Goal: Task Accomplishment & Management: Manage account settings

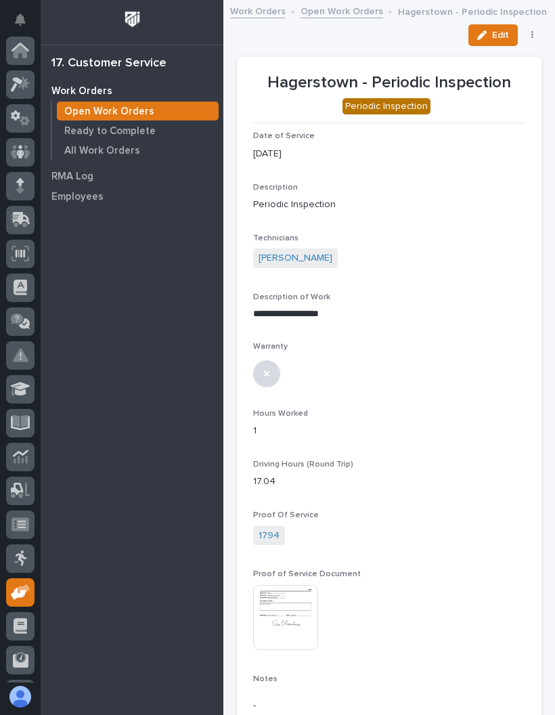
scroll to position [99, 0]
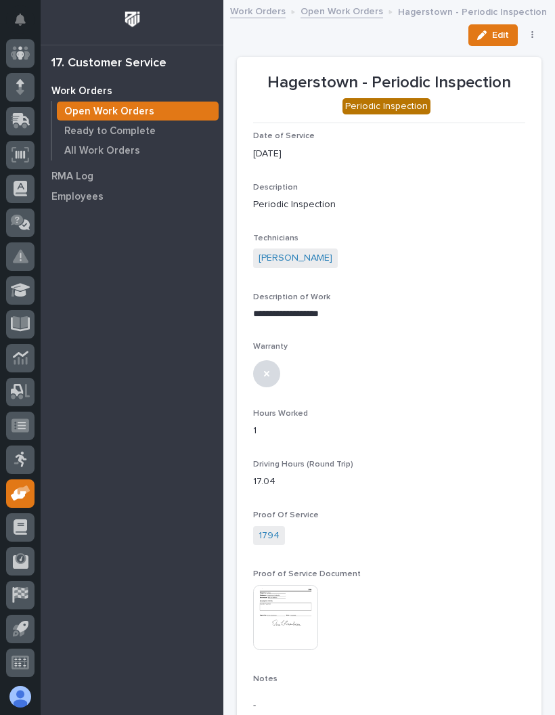
click at [17, 493] on icon at bounding box center [19, 494] width 16 height 13
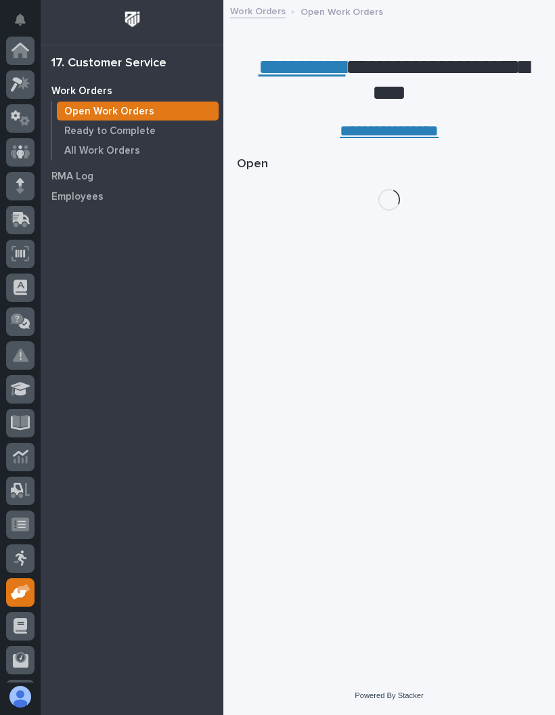
scroll to position [99, 0]
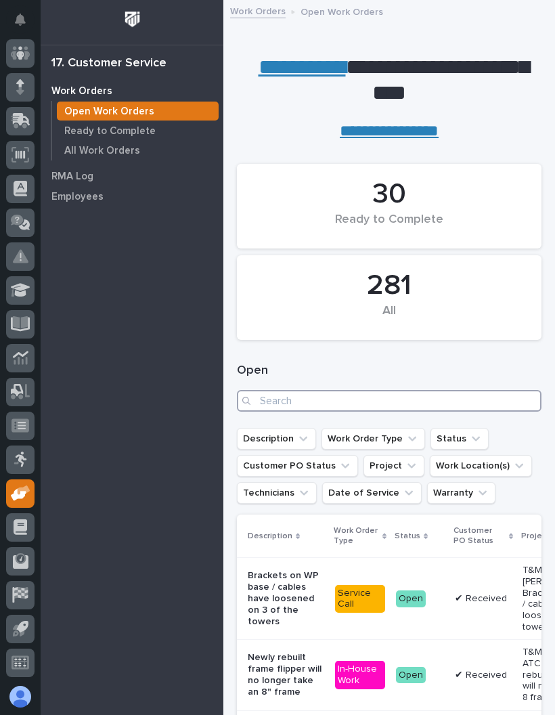
click at [377, 390] on input "Search" at bounding box center [389, 401] width 305 height 22
type input "27211"
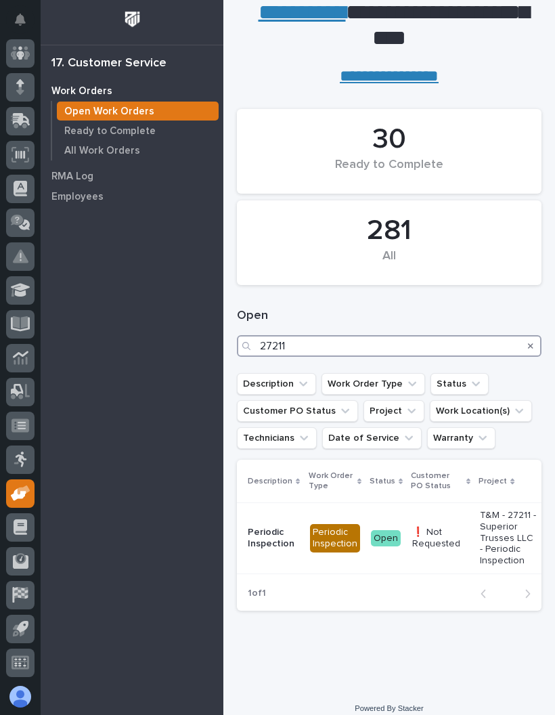
scroll to position [54, 0]
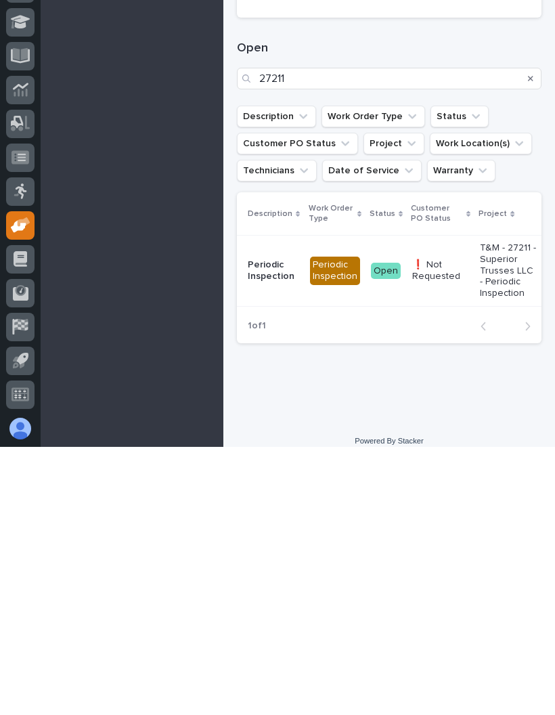
click at [469, 504] on td "❗ Not Requested" at bounding box center [441, 539] width 68 height 70
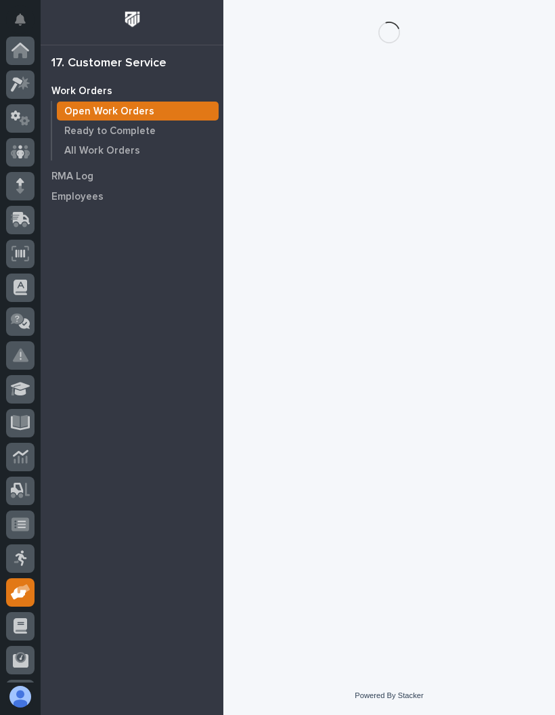
scroll to position [99, 0]
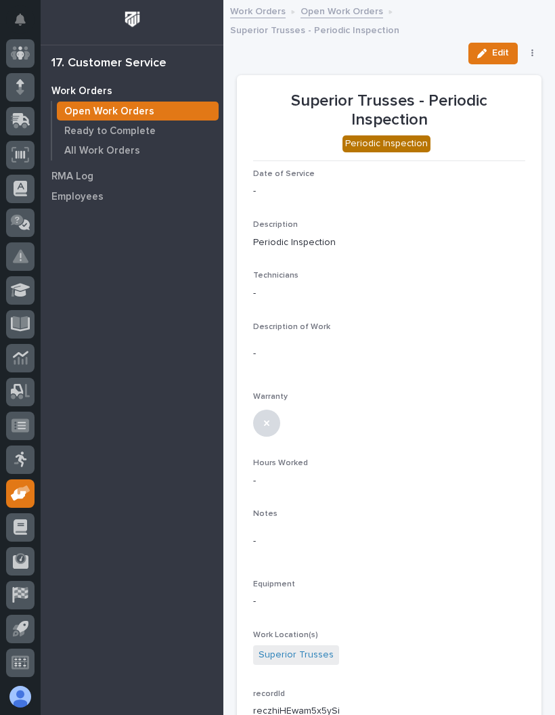
click at [499, 49] on span "Edit" at bounding box center [500, 53] width 17 height 12
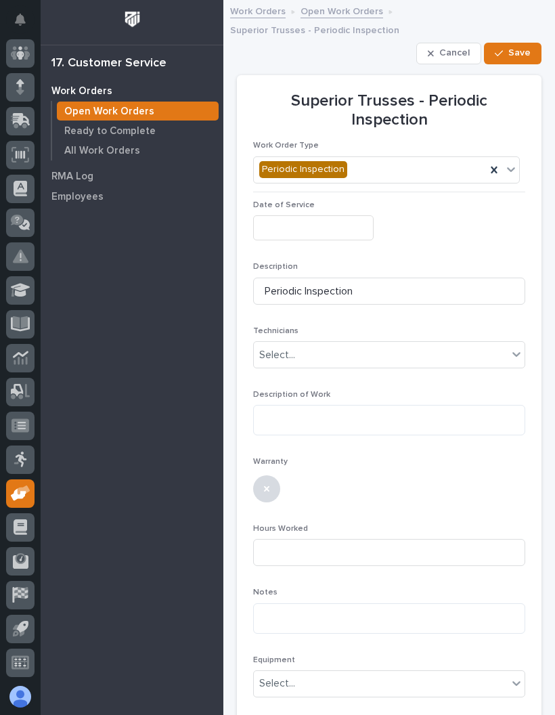
click at [313, 222] on input "text" at bounding box center [313, 227] width 121 height 25
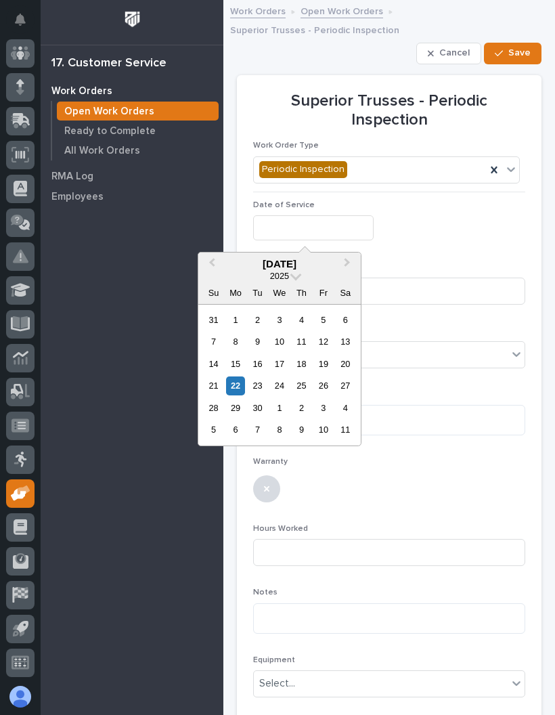
click at [237, 387] on div "22" at bounding box center [235, 386] width 18 height 18
type input "**********"
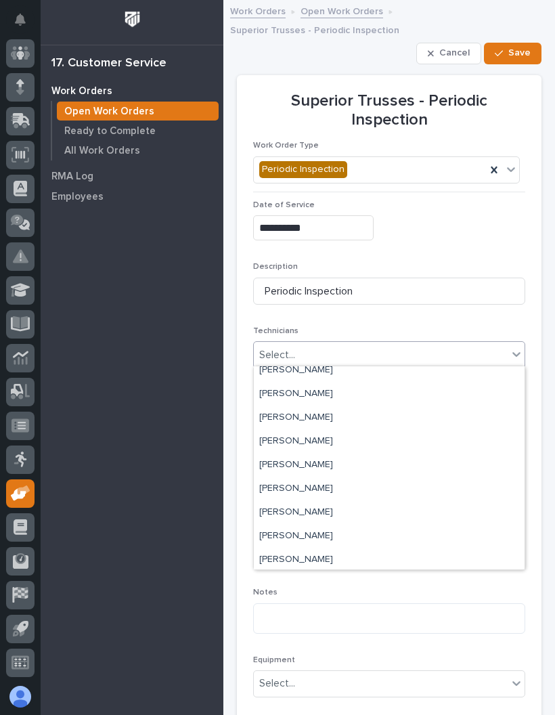
scroll to position [164, 0]
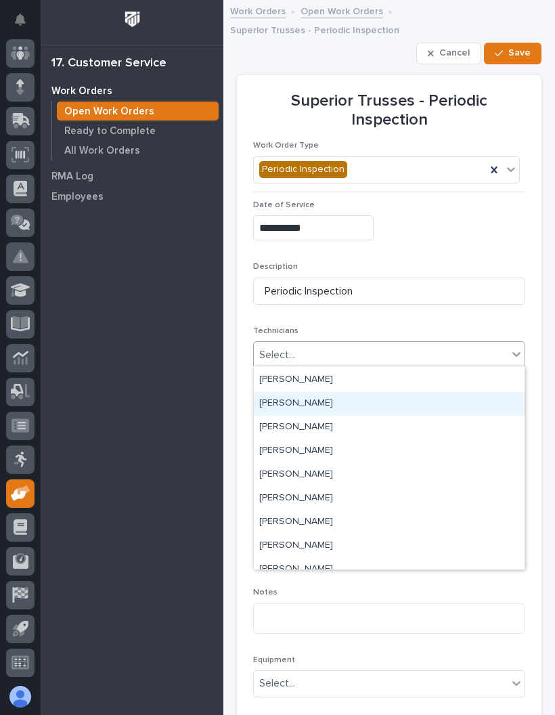
click at [354, 406] on div "[PERSON_NAME]" at bounding box center [389, 404] width 271 height 24
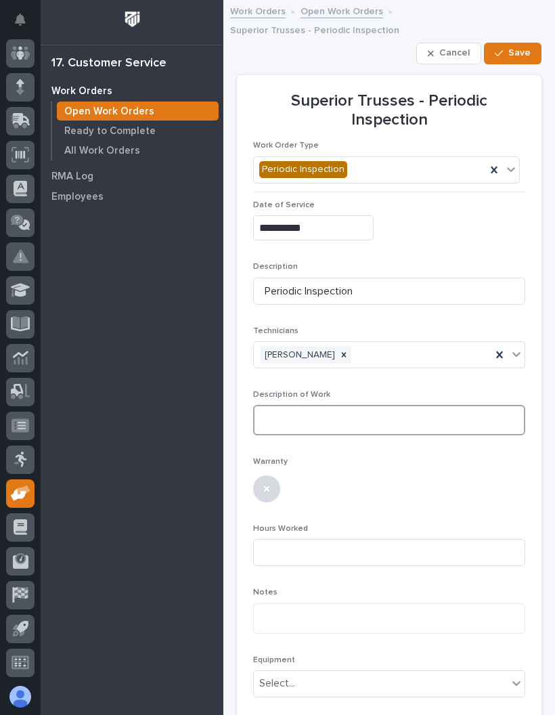
click at [354, 421] on textarea at bounding box center [389, 420] width 272 height 30
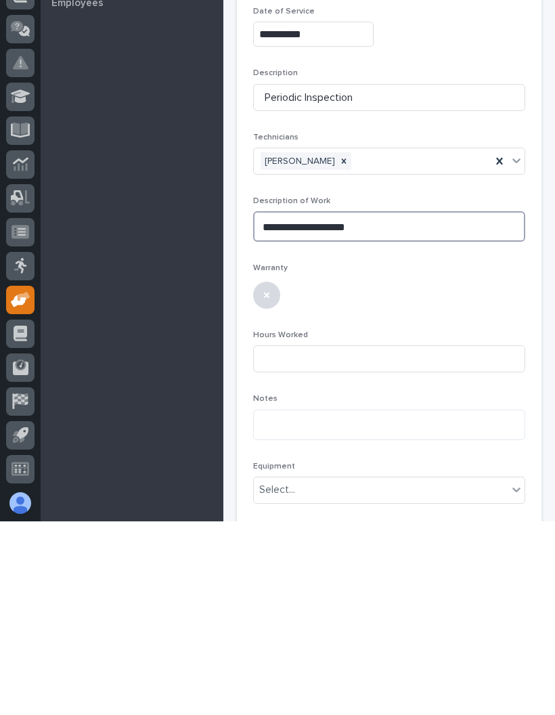
scroll to position [74, 0]
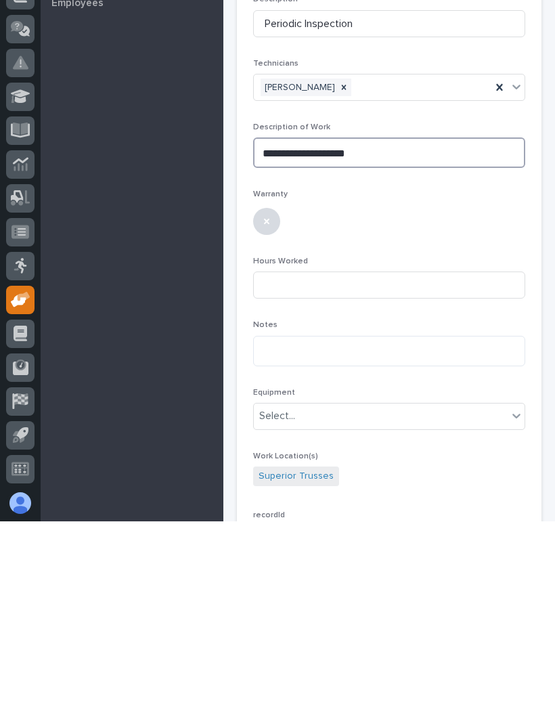
type textarea "**********"
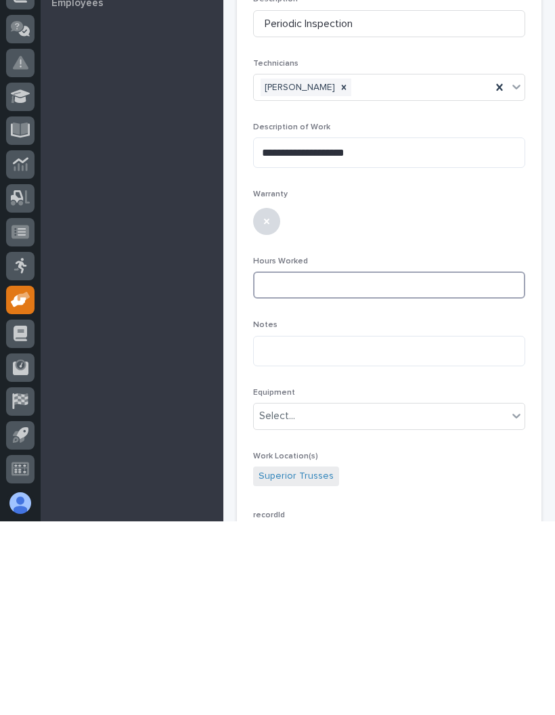
click at [399, 465] on input at bounding box center [389, 478] width 272 height 27
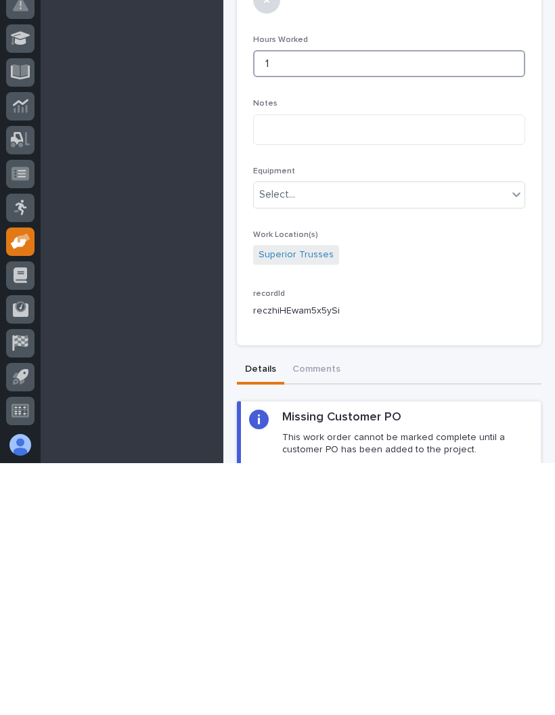
scroll to position [238, 0]
type input "1"
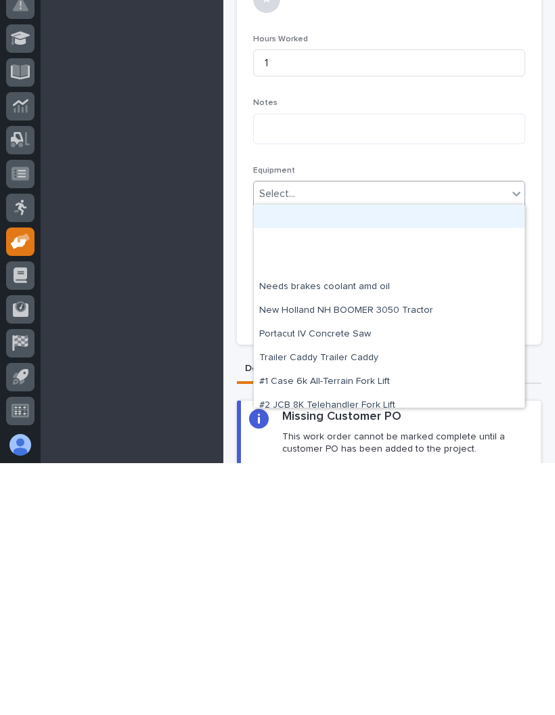
scroll to position [0, 0]
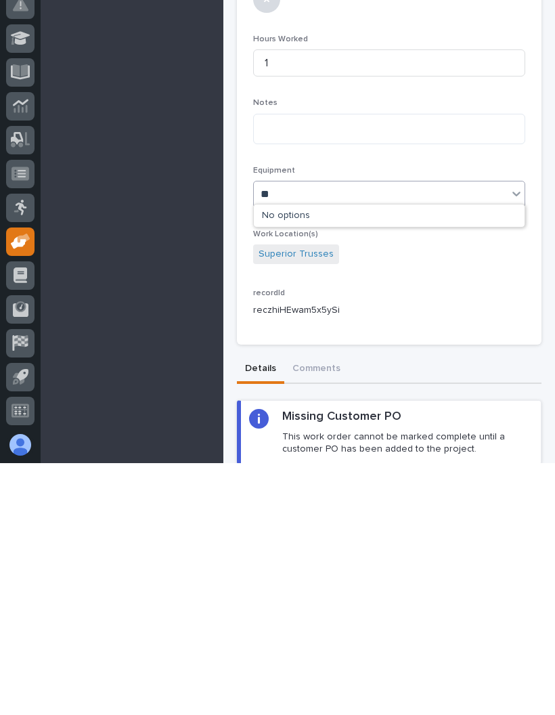
type input "*"
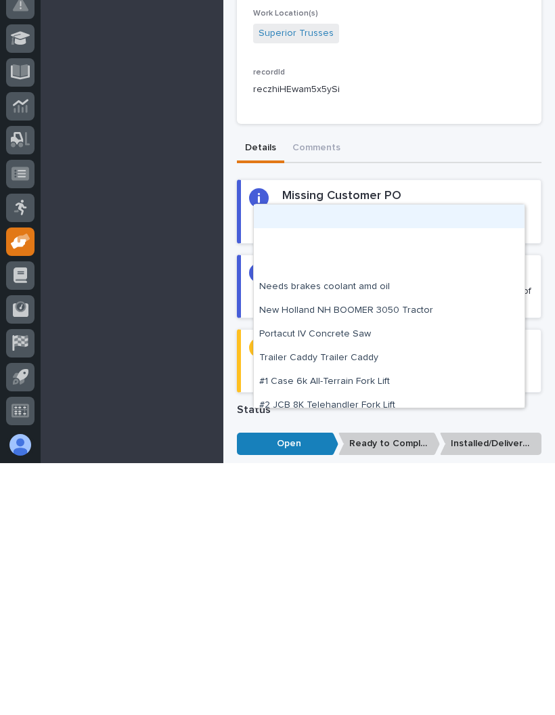
scroll to position [465, 0]
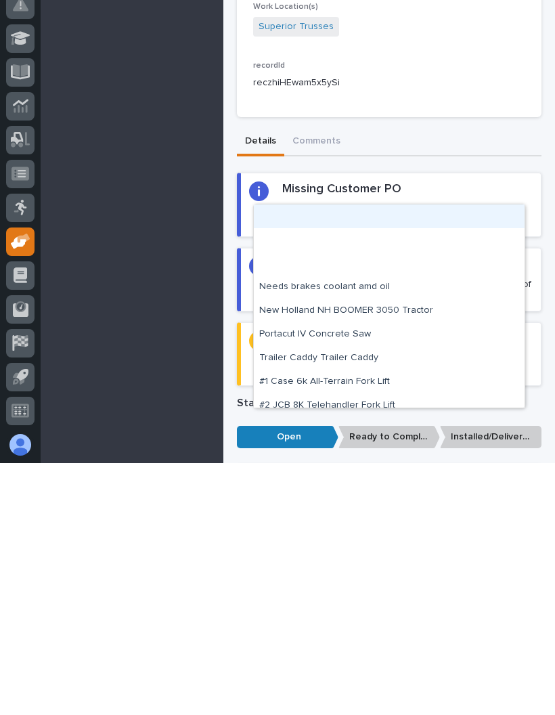
click at [451, 380] on div "Details Comments" at bounding box center [389, 394] width 305 height 28
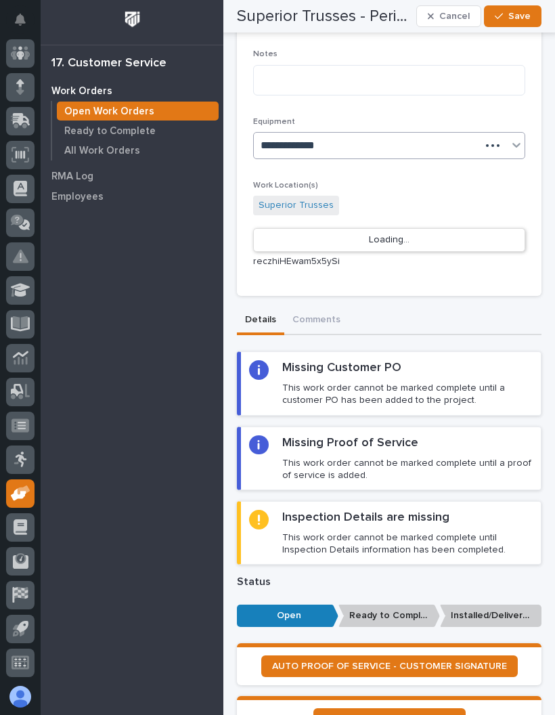
scroll to position [540, 0]
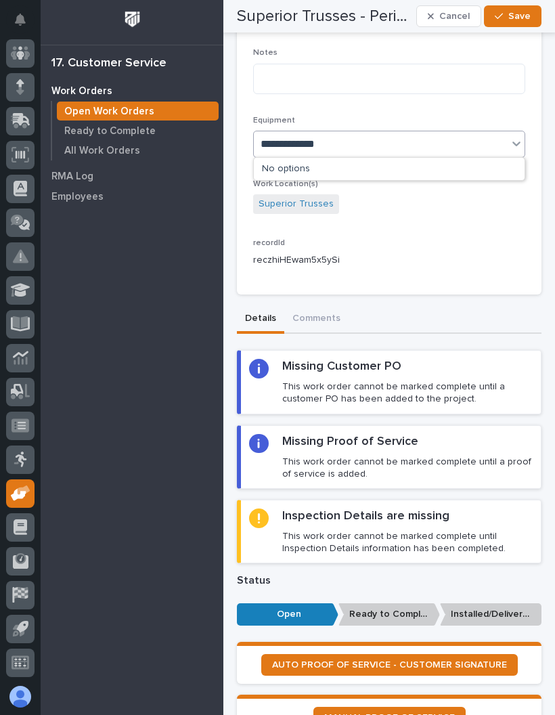
type input "**********"
click at [439, 257] on p "reczhiHEwam5x5ySi" at bounding box center [389, 260] width 272 height 14
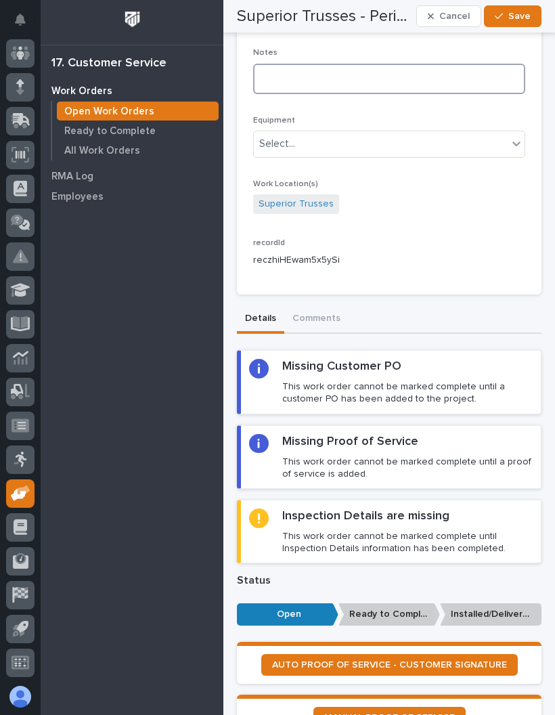
click at [382, 72] on textarea at bounding box center [389, 79] width 272 height 30
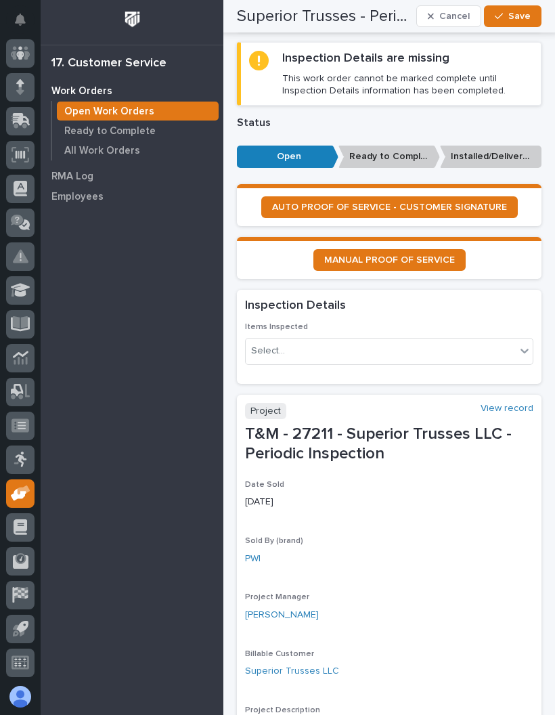
scroll to position [1000, 0]
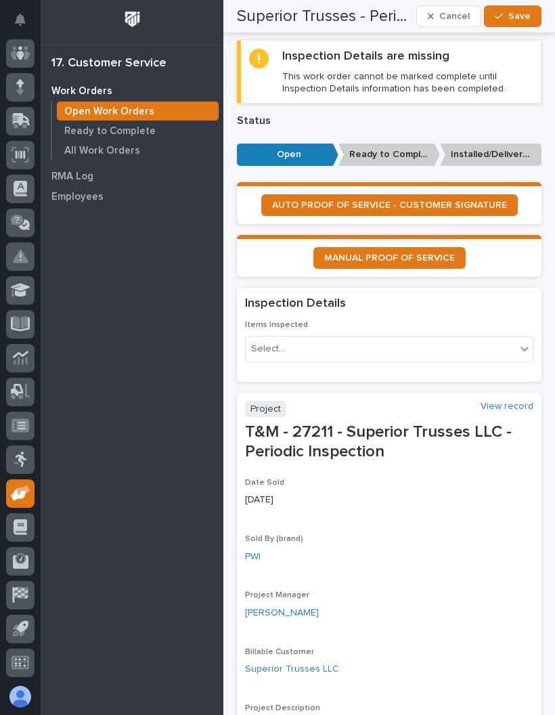
type textarea "**********"
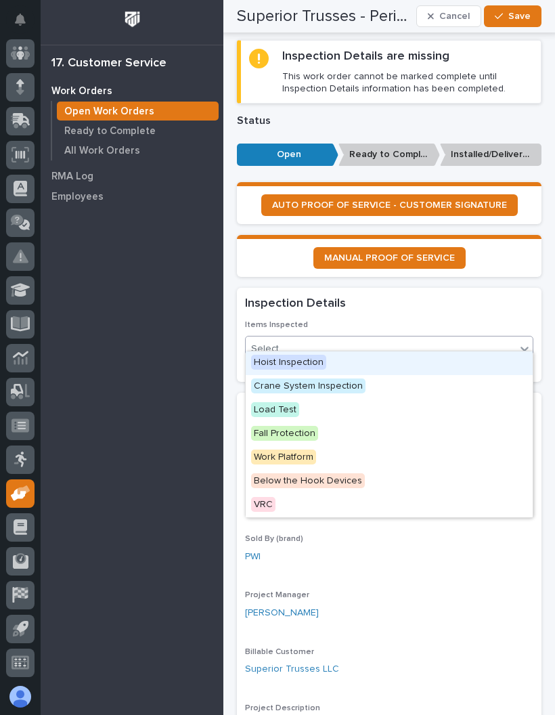
click at [315, 364] on span "Hoist Inspection" at bounding box center [288, 362] width 75 height 15
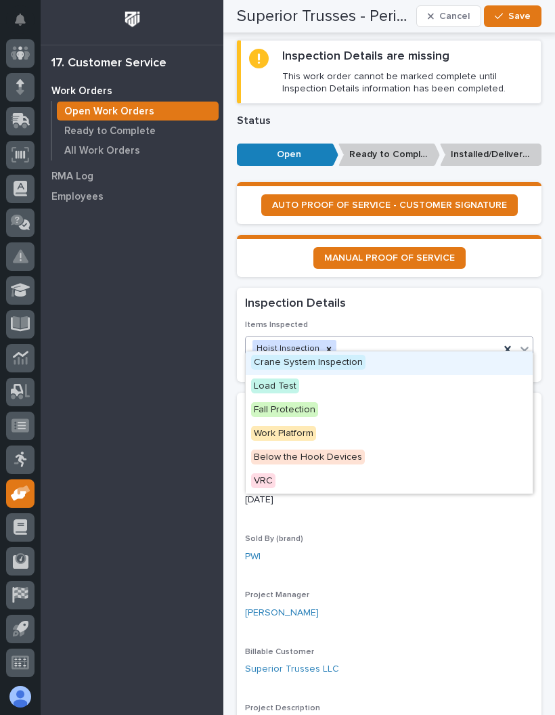
click at [369, 359] on div "Crane System Inspection" at bounding box center [389, 364] width 287 height 24
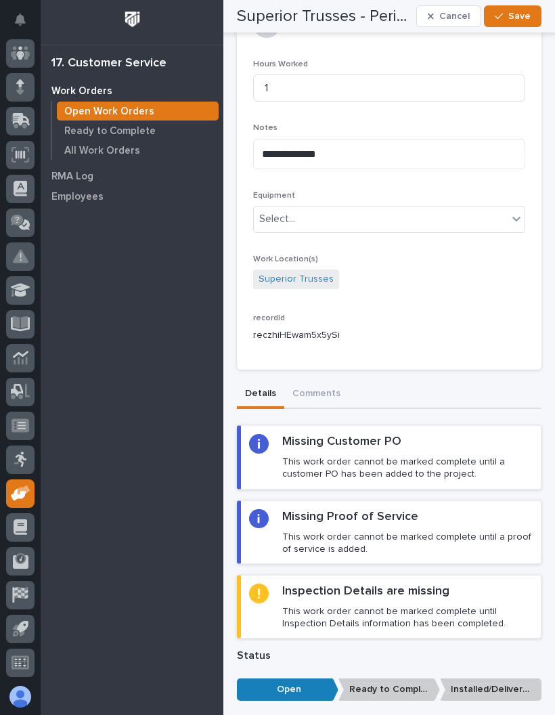
scroll to position [465, 0]
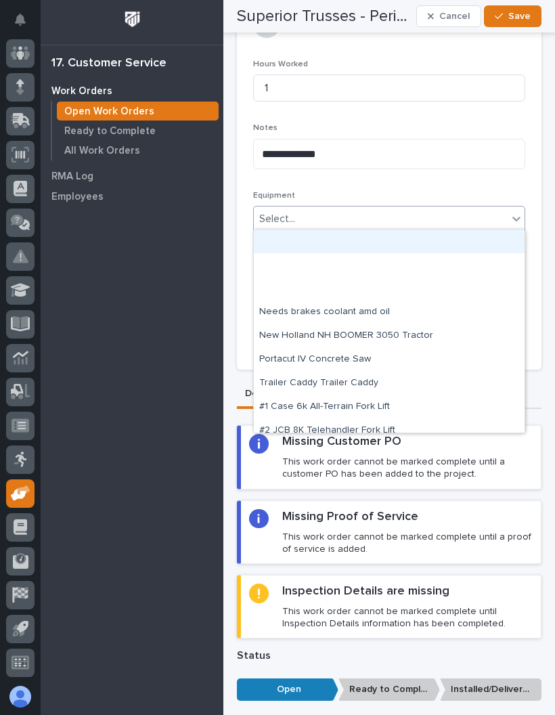
click at [420, 191] on p "Equipment" at bounding box center [389, 195] width 272 height 9
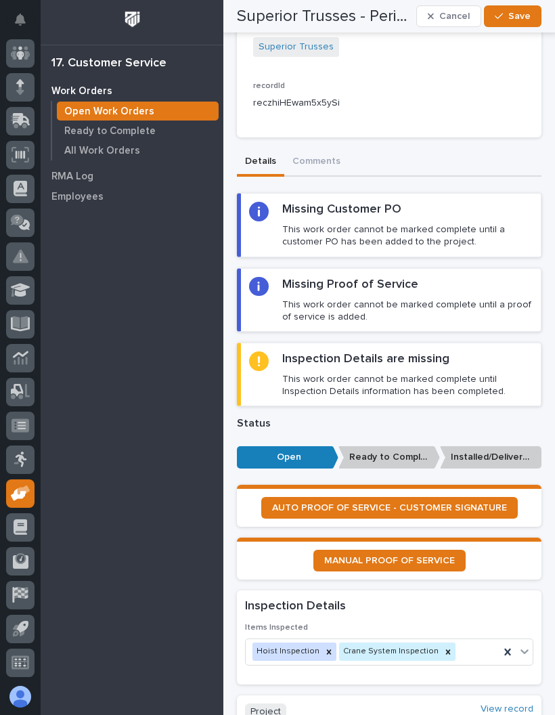
scroll to position [694, 0]
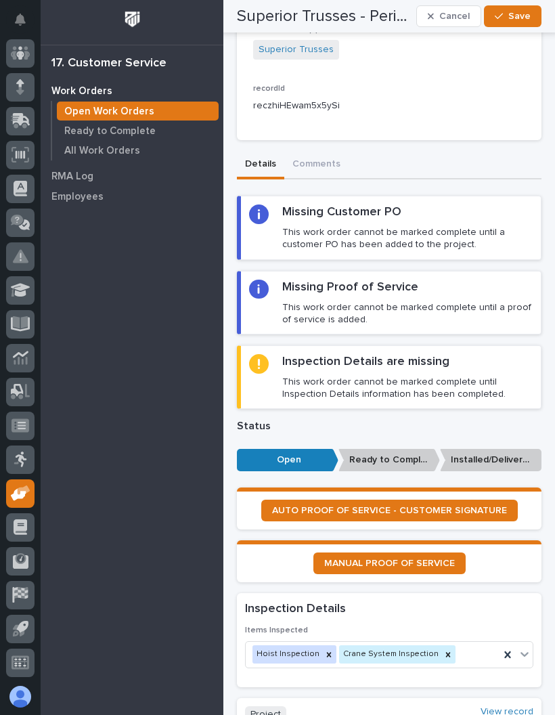
click at [457, 506] on span "AUTO PROOF OF SERVICE - CUSTOMER SIGNATURE" at bounding box center [389, 510] width 235 height 9
click at [514, 16] on span "Save" at bounding box center [520, 16] width 22 height 12
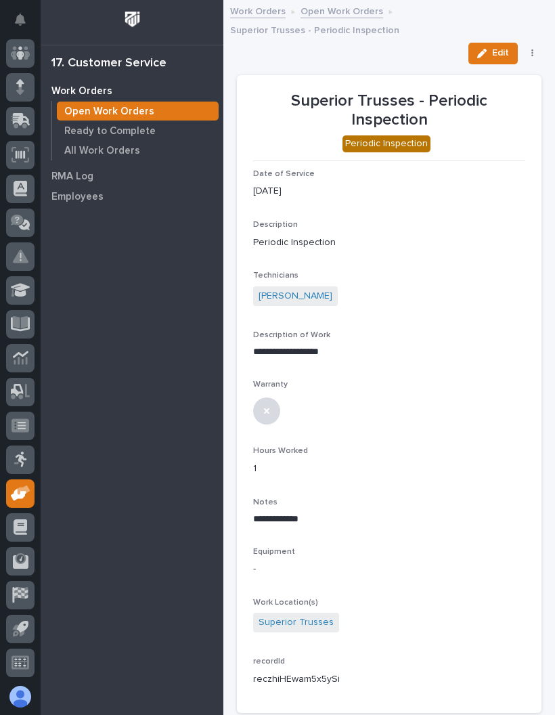
scroll to position [0, 0]
click at [497, 45] on button "Edit" at bounding box center [493, 54] width 49 height 22
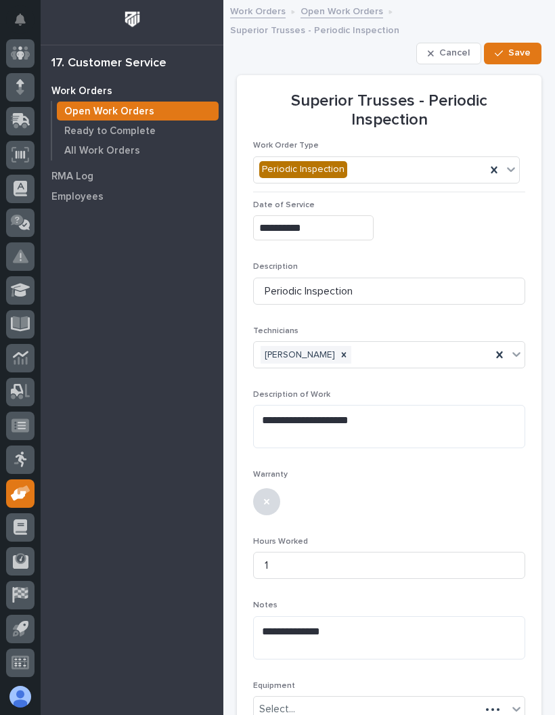
click at [525, 50] on span "Save" at bounding box center [520, 53] width 22 height 12
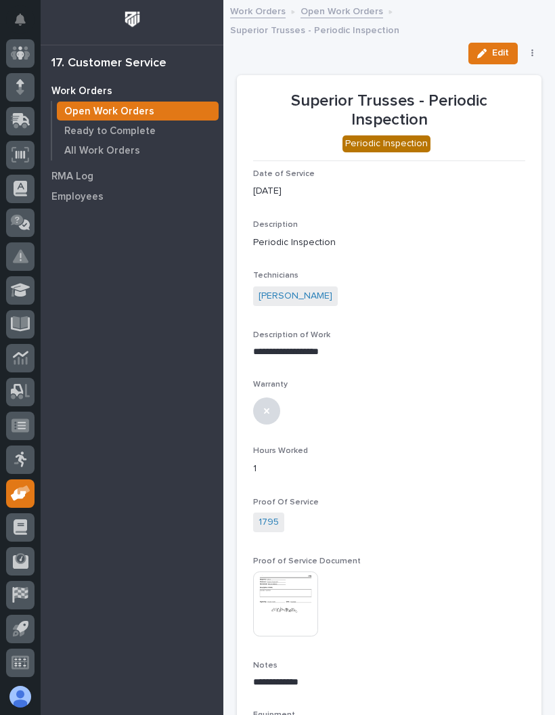
click at [536, 49] on button "button" at bounding box center [533, 53] width 19 height 9
click at [503, 73] on span "✔️ Work is Done" at bounding box center [491, 80] width 72 height 16
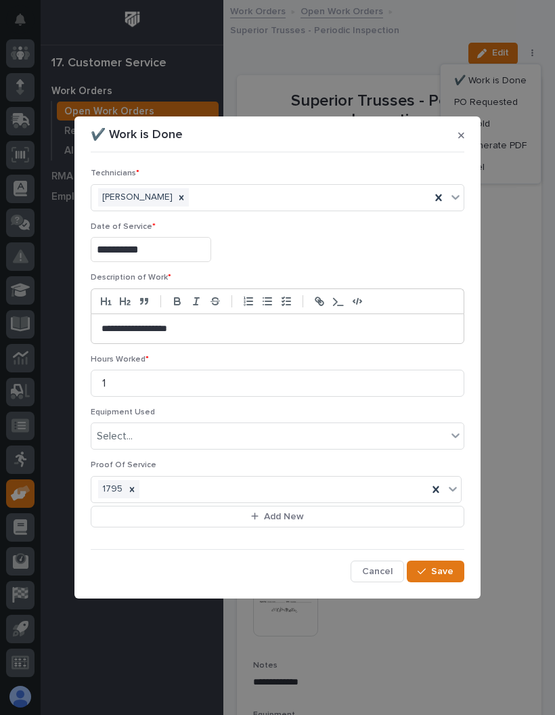
click at [450, 561] on button "Save" at bounding box center [436, 572] width 58 height 22
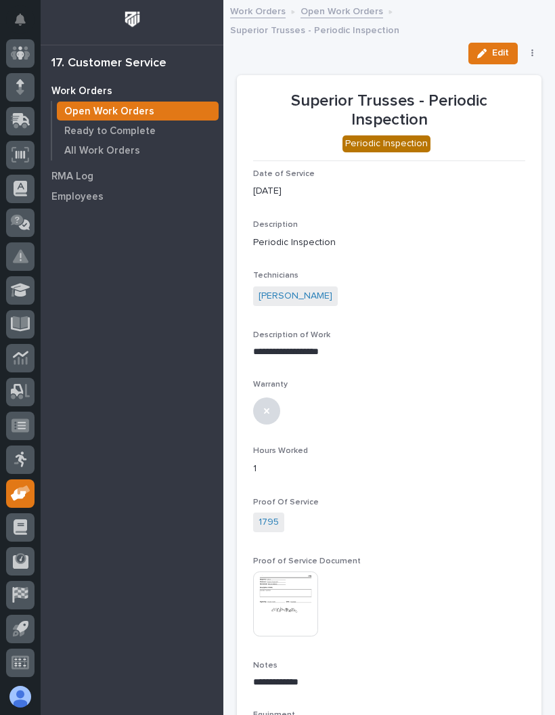
click at [541, 50] on button "button" at bounding box center [533, 53] width 19 height 9
click at [348, 44] on div "Edit PO Requested On Hold Reopen Regenerate PDF Cancel" at bounding box center [389, 54] width 305 height 22
